Goal: Task Accomplishment & Management: Manage account settings

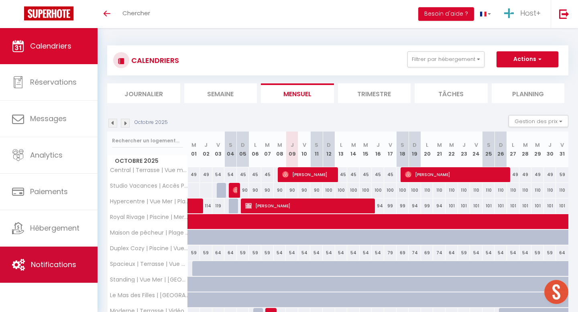
click at [49, 268] on span "Notifications" at bounding box center [53, 265] width 45 height 10
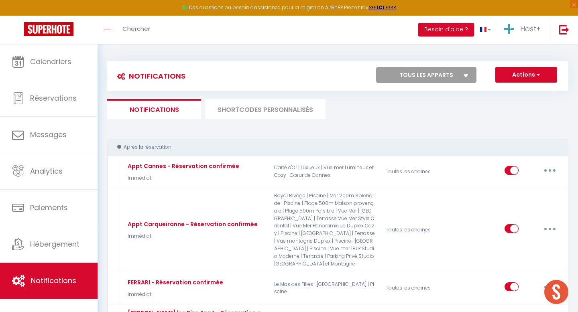
select select
checkbox input "false"
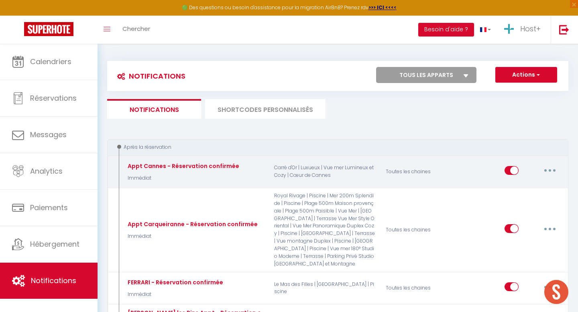
click at [546, 167] on button "button" at bounding box center [550, 170] width 22 height 13
click at [508, 185] on link "Editer" at bounding box center [528, 189] width 59 height 14
type input "Appt Cannes - Réservation confirmée"
select select "Immédiat"
select select
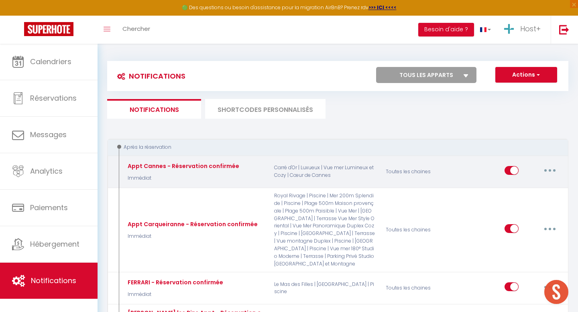
checkbox input "true"
checkbox input "false"
radio input "true"
type input "Réservation confirmée 🥳✅"
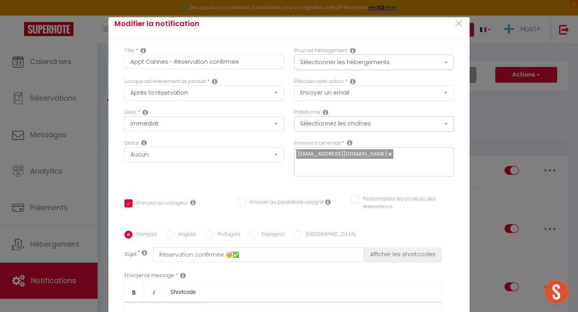
scroll to position [2, 0]
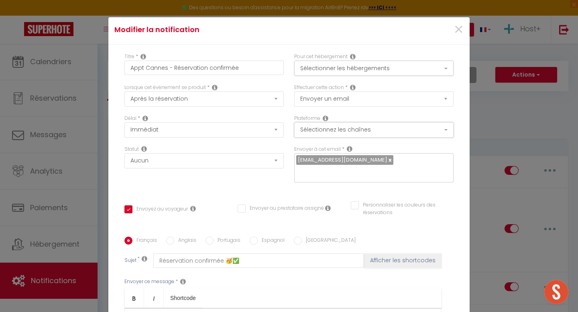
click at [367, 135] on button "Sélectionnez les chaînes" at bounding box center [373, 129] width 159 height 15
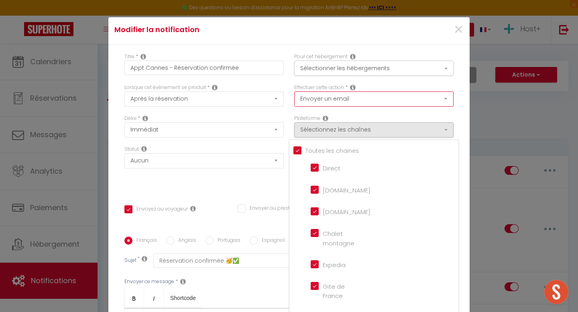
click at [367, 96] on select "Envoyer un email Envoyer un SMS Envoyer une notification push" at bounding box center [373, 99] width 159 height 15
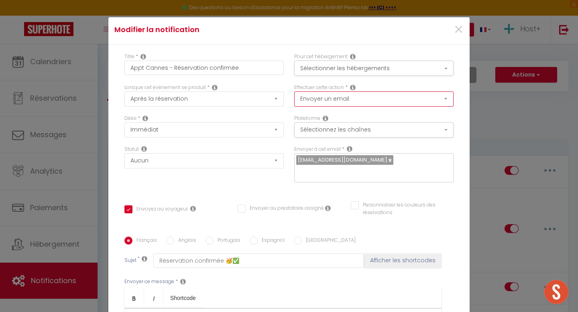
scroll to position [10, 0]
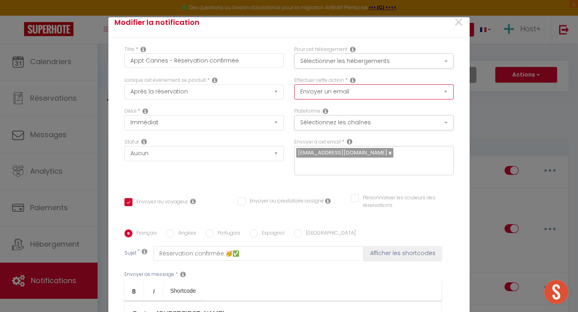
click at [338, 92] on select "Envoyer un email Envoyer un SMS Envoyer une notification push" at bounding box center [373, 91] width 159 height 15
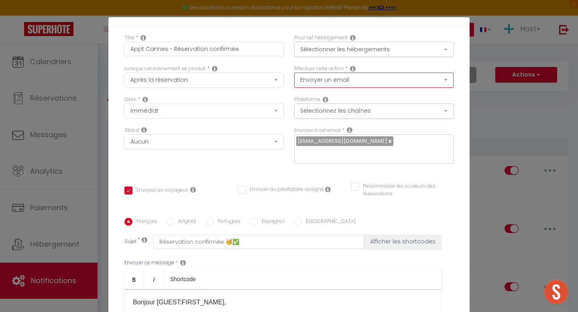
scroll to position [0, 0]
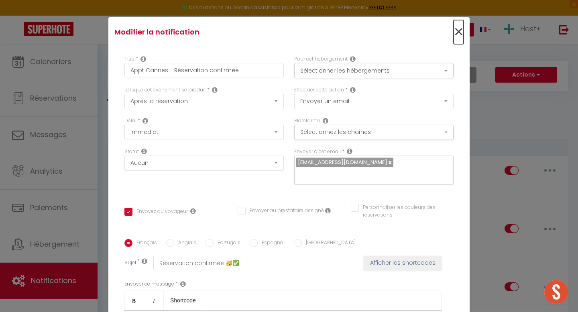
drag, startPoint x: 459, startPoint y: 34, endPoint x: 451, endPoint y: 35, distance: 7.8
click at [459, 34] on span "×" at bounding box center [459, 32] width 10 height 24
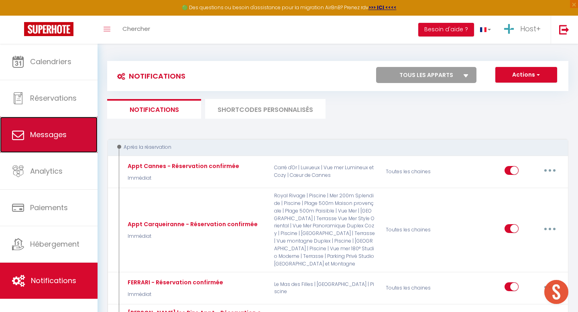
click at [59, 146] on link "Messages" at bounding box center [49, 135] width 98 height 36
select select "message"
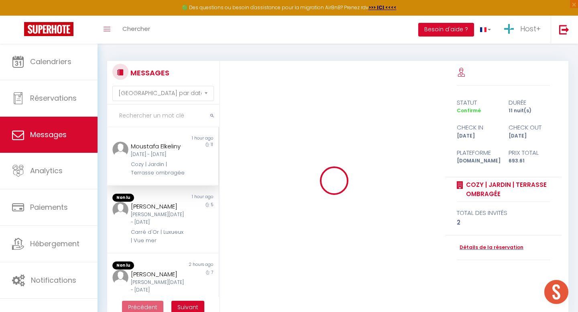
scroll to position [1507, 0]
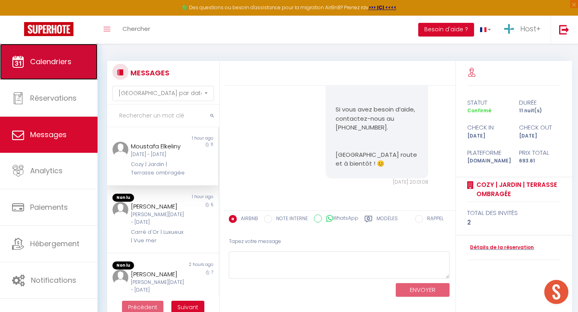
click at [63, 63] on span "Calendriers" at bounding box center [50, 62] width 41 height 10
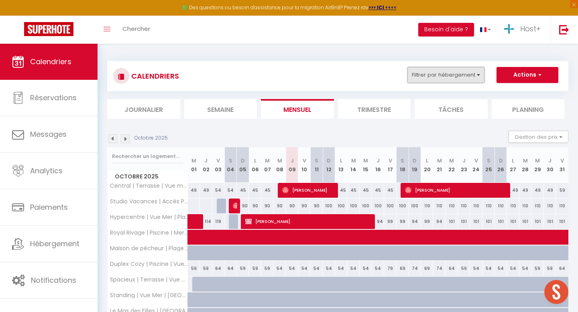
click at [447, 71] on button "Filtrer par hébergement" at bounding box center [446, 75] width 77 height 16
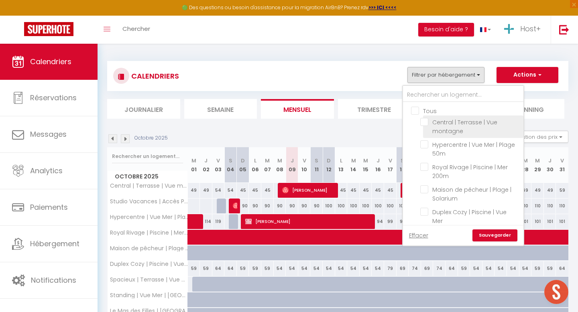
click at [425, 122] on input "Central | Terrasse | Vue montagne" at bounding box center [470, 122] width 100 height 8
checkbox input "true"
checkbox input "false"
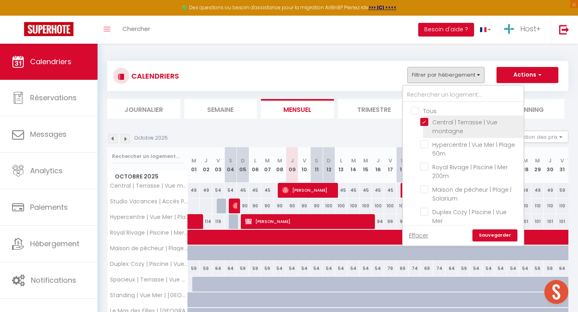
checkbox input "false"
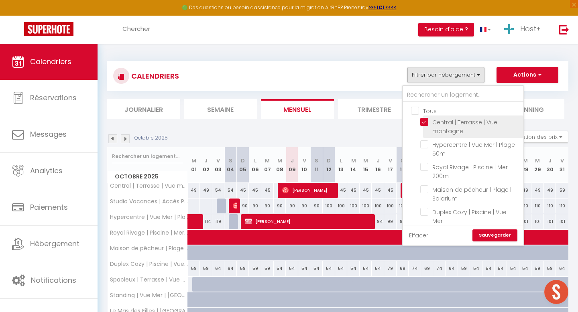
checkbox input "false"
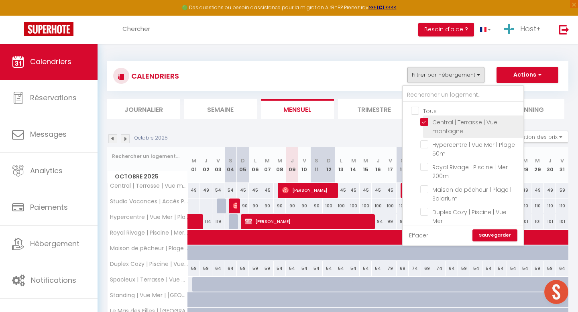
checkbox input "false"
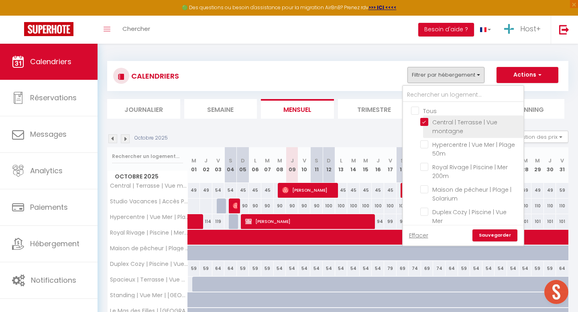
checkbox input "false"
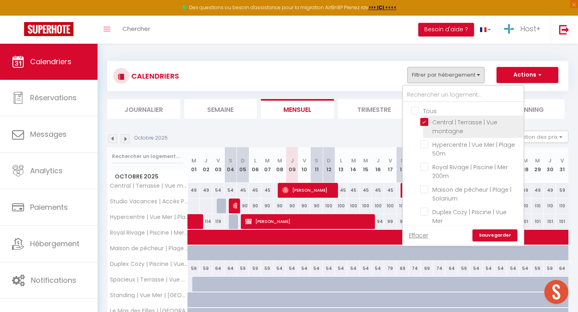
checkbox input "false"
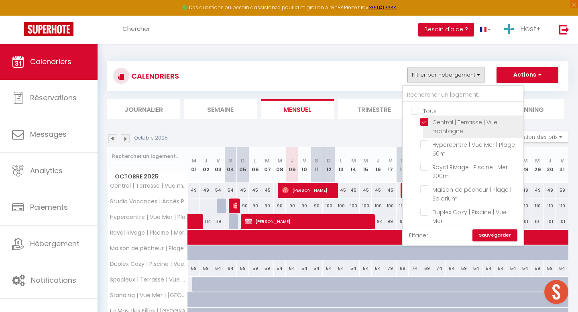
checkbox input "false"
click at [499, 234] on link "Sauvegarder" at bounding box center [495, 236] width 45 height 12
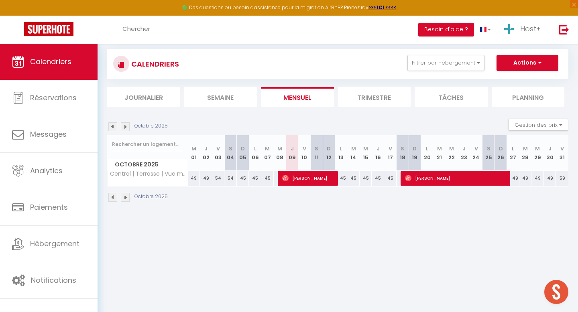
scroll to position [13, 0]
